Goal: Task Accomplishment & Management: Manage account settings

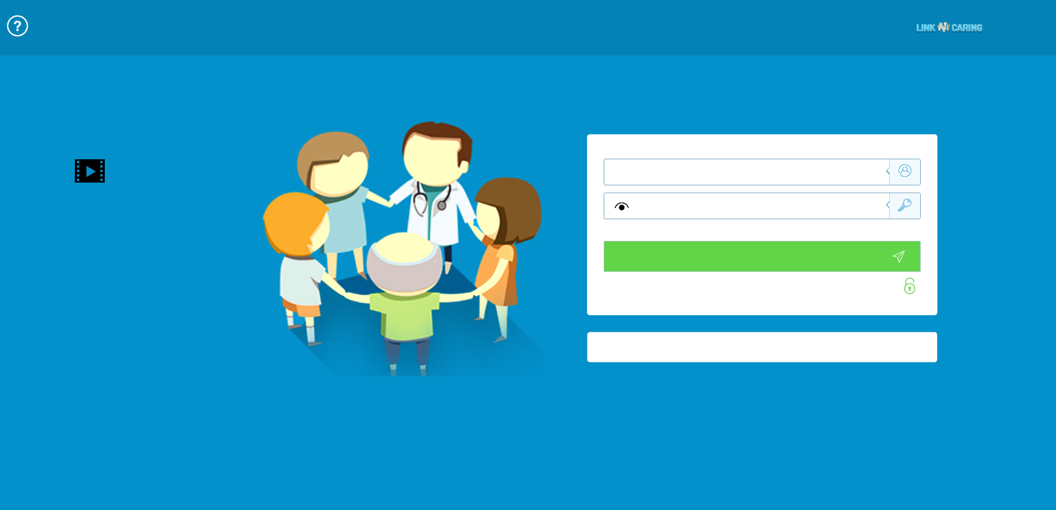
type input "התחבר עכשיו"
type input "עדיין לא? צור חשבון!"
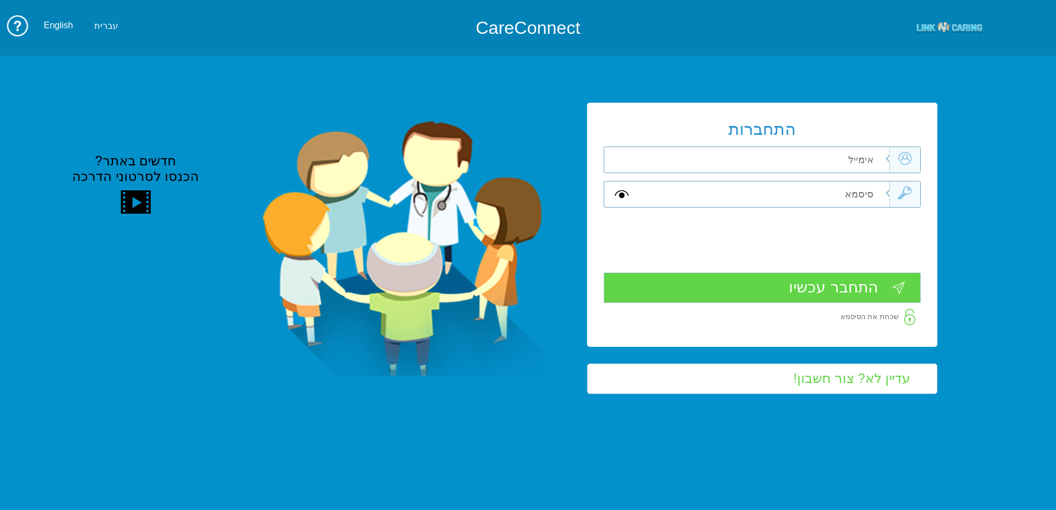
click at [857, 162] on input "text" at bounding box center [764, 160] width 250 height 26
type input "ד"
type input "[EMAIL_ADDRESS][DOMAIN_NAME]"
click at [851, 194] on input "text" at bounding box center [764, 194] width 250 height 26
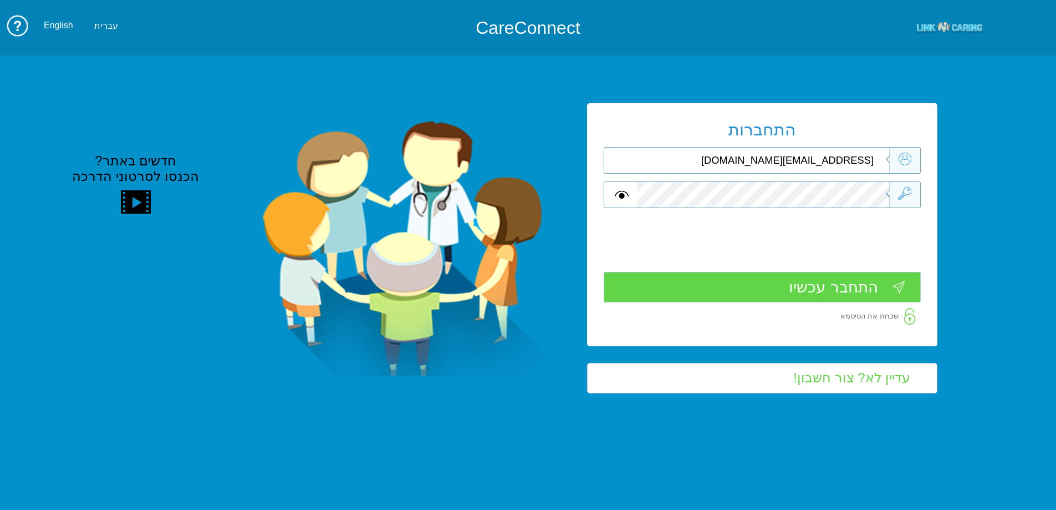
click at [852, 278] on input "התחבר עכשיו" at bounding box center [762, 287] width 317 height 30
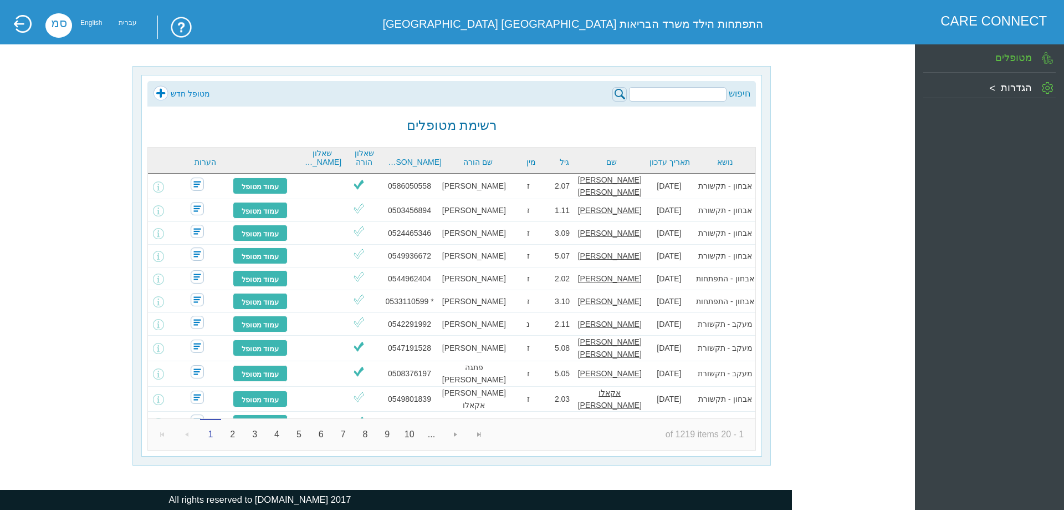
click at [701, 95] on input "search" at bounding box center [678, 94] width 98 height 14
type input "[PERSON_NAME]"
click at [618, 94] on img at bounding box center [620, 94] width 14 height 14
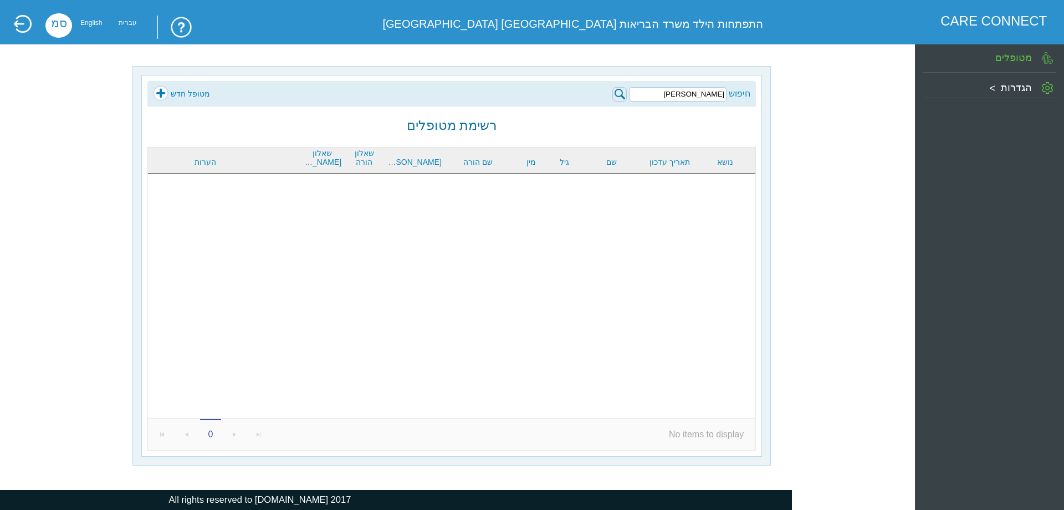
click at [187, 93] on link "מטופל חדש" at bounding box center [181, 93] width 57 height 17
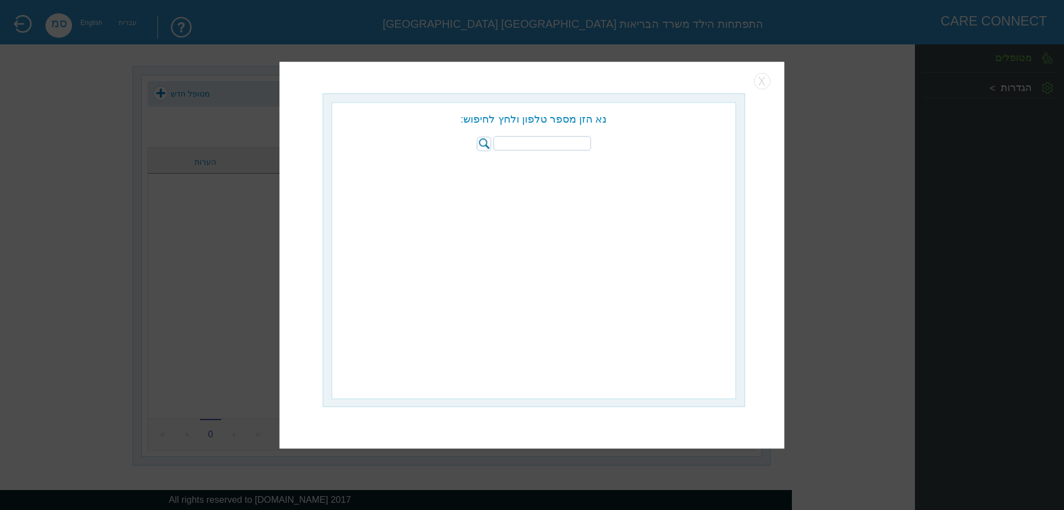
paste input "050-6720214"
type input "050-6720214"
click at [485, 145] on img at bounding box center [484, 143] width 14 height 14
click at [628, 166] on div "[PERSON_NAME]" at bounding box center [480, 137] width 297 height 69
click at [761, 78] on button "button" at bounding box center [763, 81] width 17 height 17
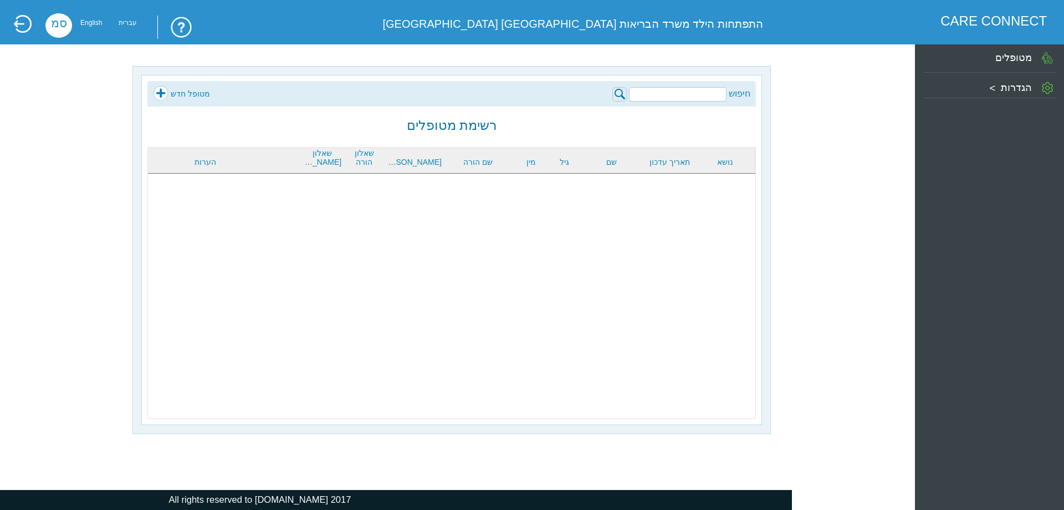
click at [700, 95] on input "search" at bounding box center [678, 94] width 98 height 14
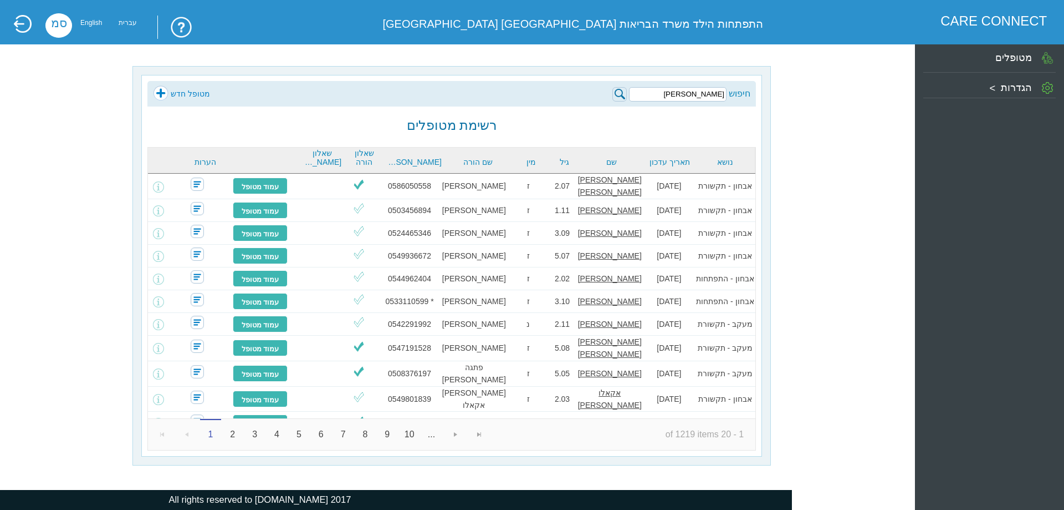
type input "עילאי"
click at [621, 89] on img at bounding box center [620, 94] width 14 height 14
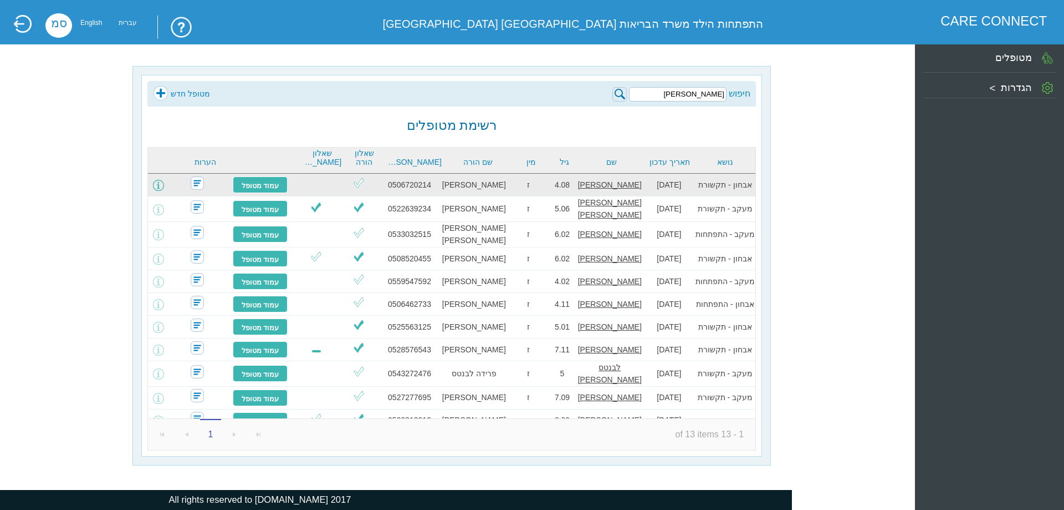
click at [164, 183] on span at bounding box center [158, 185] width 11 height 11
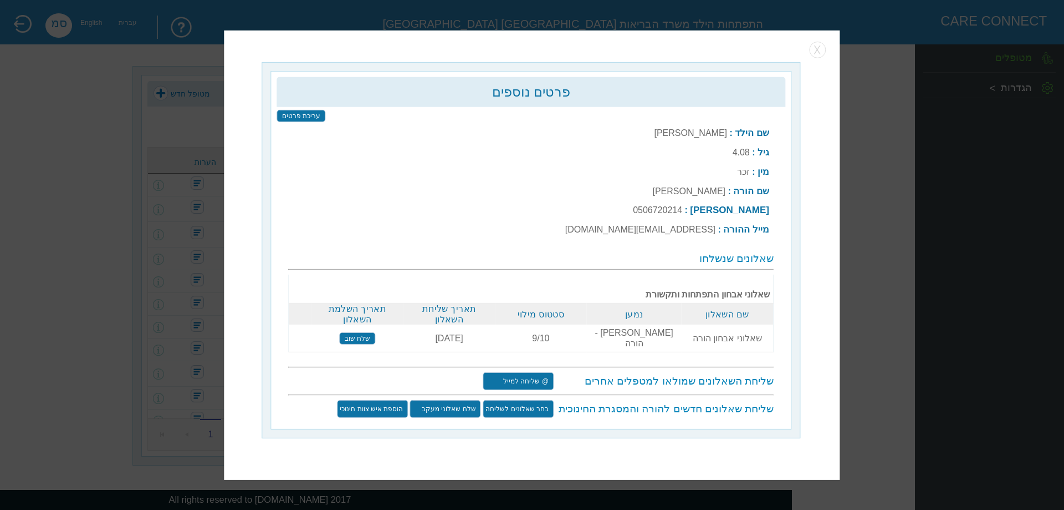
click at [355, 332] on input "שלח שוב" at bounding box center [357, 338] width 35 height 12
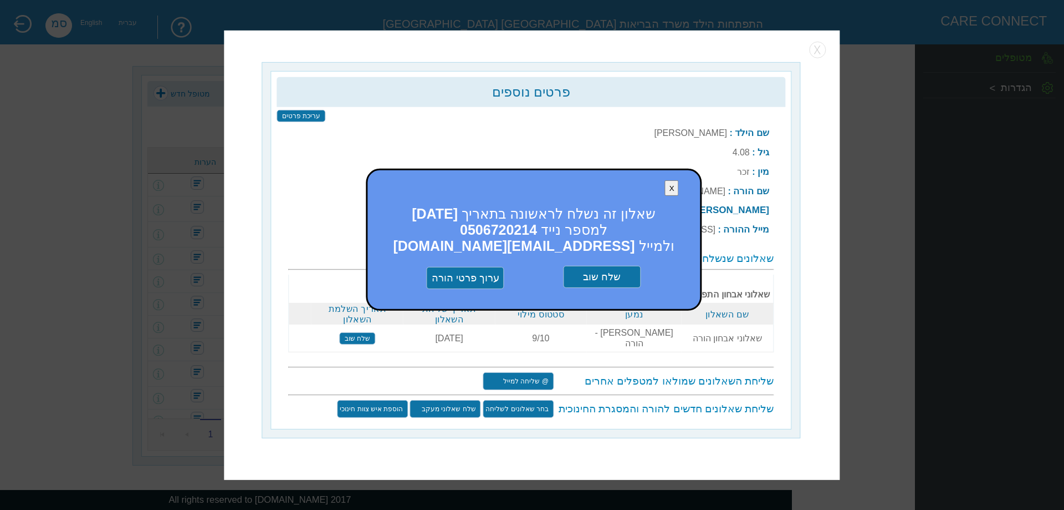
click at [602, 285] on input "שלח שוב" at bounding box center [602, 277] width 78 height 22
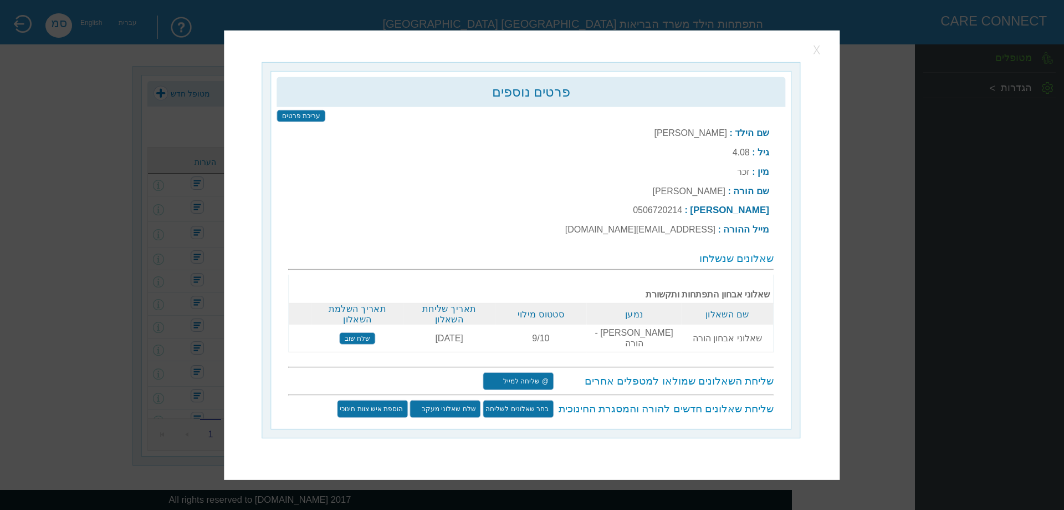
click at [814, 55] on button "button" at bounding box center [818, 50] width 17 height 17
